Goal: Information Seeking & Learning: Understand process/instructions

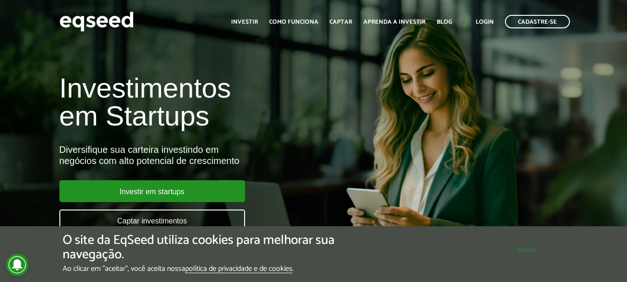
click at [524, 248] on button "Aceitar" at bounding box center [526, 249] width 76 height 15
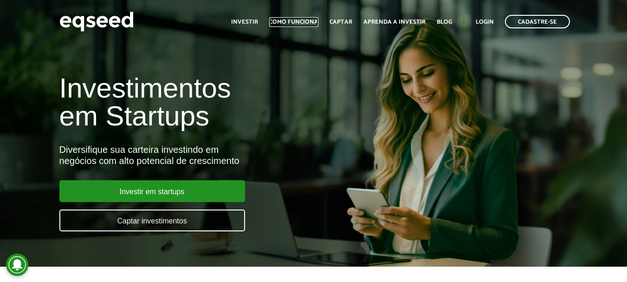
click at [307, 20] on link "Como funciona" at bounding box center [293, 22] width 49 height 6
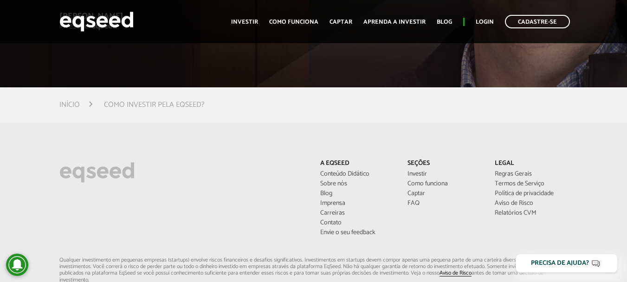
scroll to position [2366, 0]
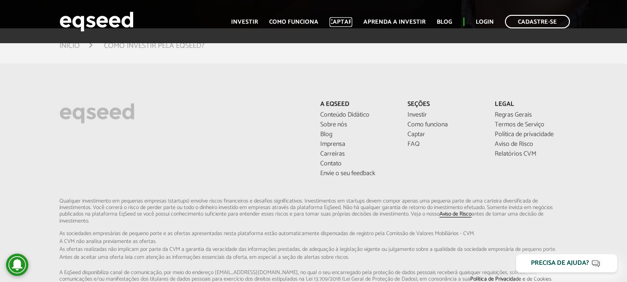
click at [344, 20] on link "Captar" at bounding box center [340, 22] width 23 height 6
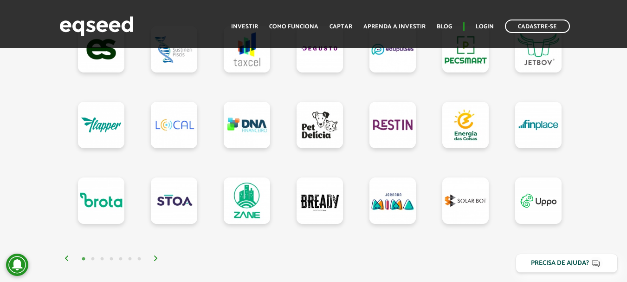
scroll to position [928, 0]
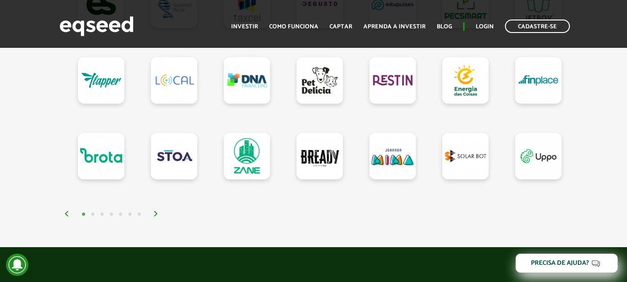
click at [154, 214] on img at bounding box center [156, 214] width 6 height 6
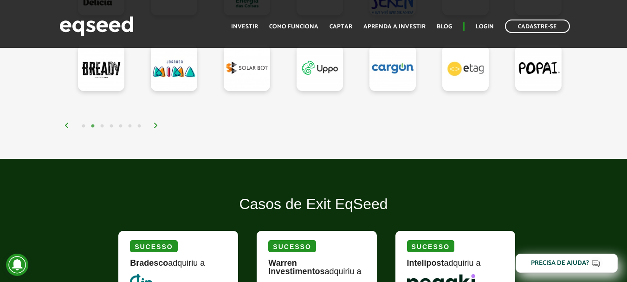
scroll to position [1020, 0]
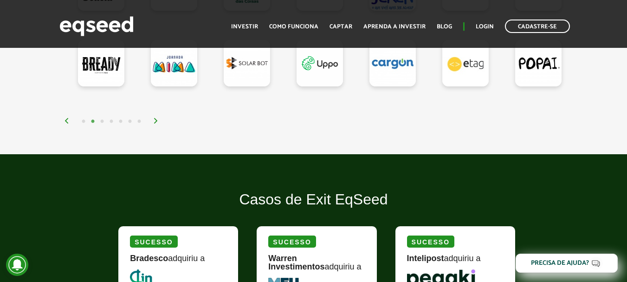
click at [155, 123] on img at bounding box center [156, 121] width 6 height 6
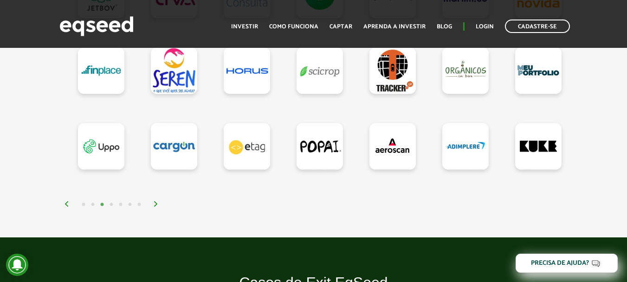
scroll to position [974, 0]
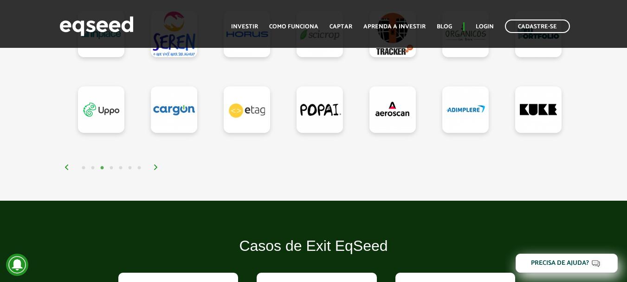
click at [157, 170] on img at bounding box center [156, 167] width 6 height 6
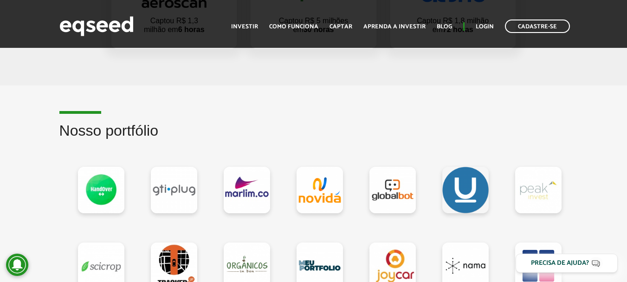
scroll to position [742, 0]
